Goal: Use online tool/utility: Utilize a website feature to perform a specific function

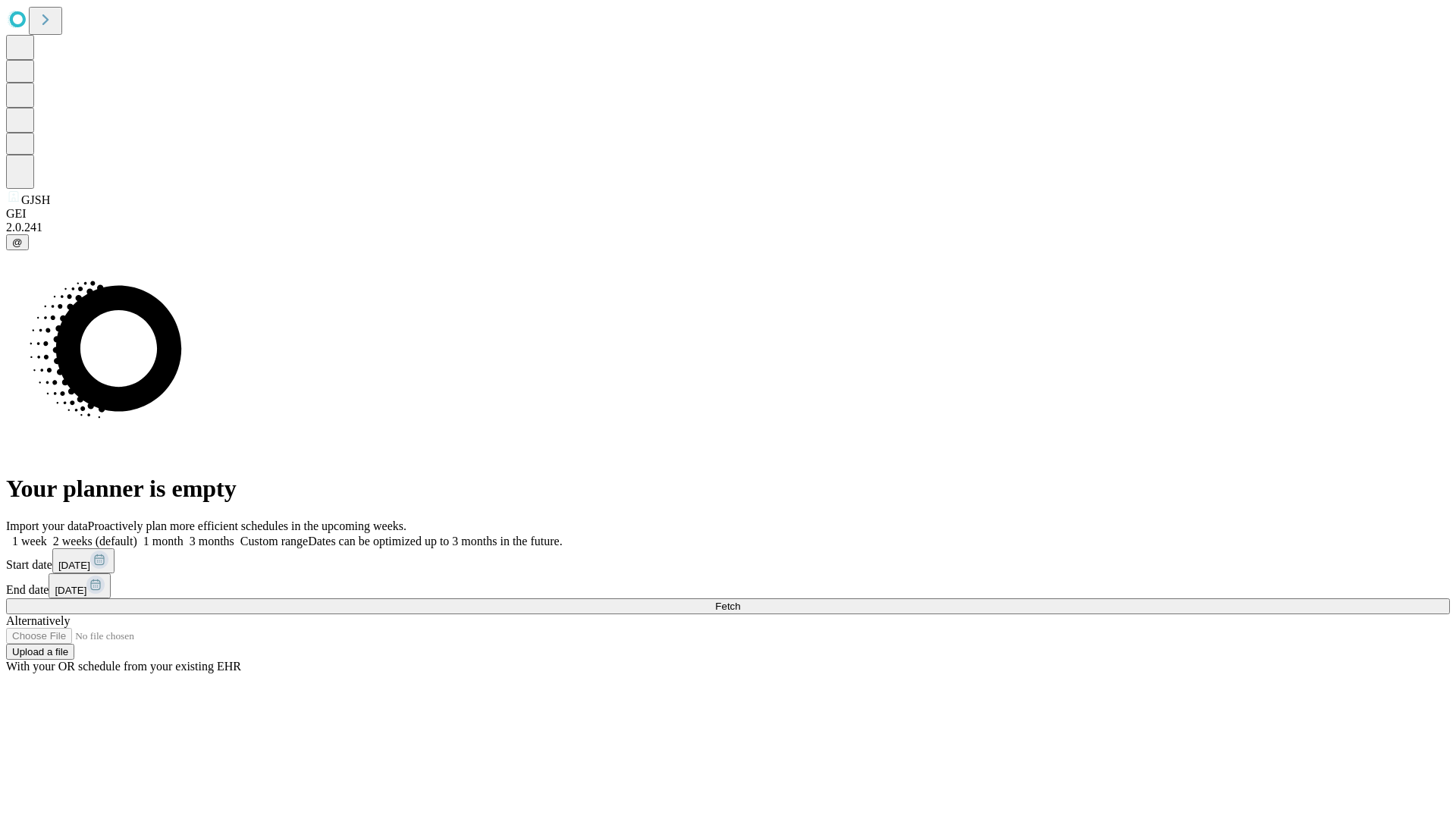
click at [740, 600] on span "Fetch" at bounding box center [727, 606] width 25 height 11
